Goal: Information Seeking & Learning: Learn about a topic

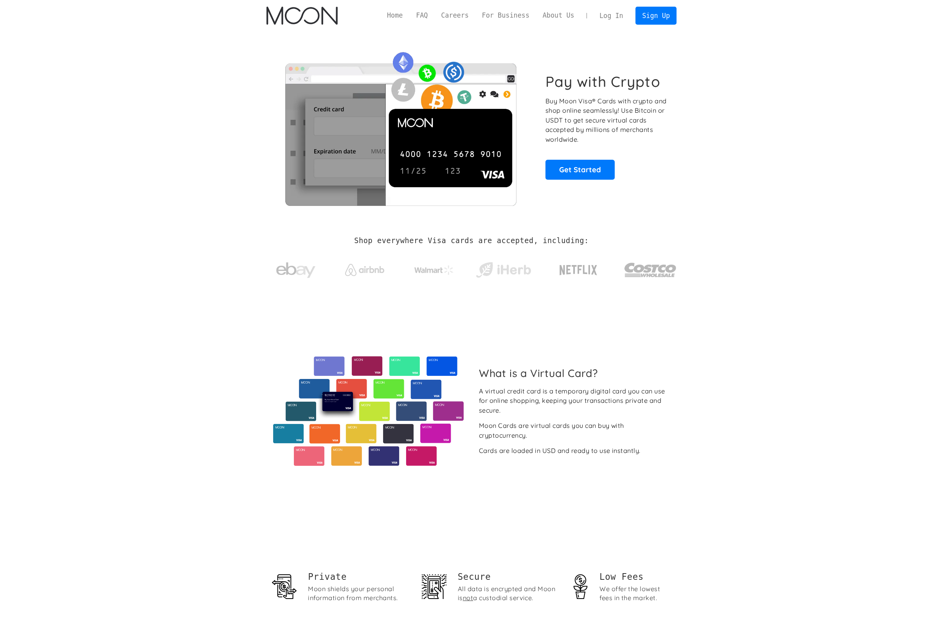
click at [850, 323] on section "What is a Virtual Card? A virtual credit card is a temporary digital card you c…" at bounding box center [471, 411] width 943 height 215
drag, startPoint x: 577, startPoint y: 140, endPoint x: 568, endPoint y: 140, distance: 8.6
click at [568, 140] on p "Buy Moon Visa® Cards with crypto and shop online seamlessly! Use Bitcoin or USD…" at bounding box center [607, 120] width 123 height 48
click at [588, 141] on p "Buy Moon Visa® Cards with crypto and shop online seamlessly! Use Bitcoin or USD…" at bounding box center [607, 120] width 123 height 48
click at [418, 14] on link "FAQ" at bounding box center [421, 16] width 25 height 10
